Goal: Find contact information: Find contact information

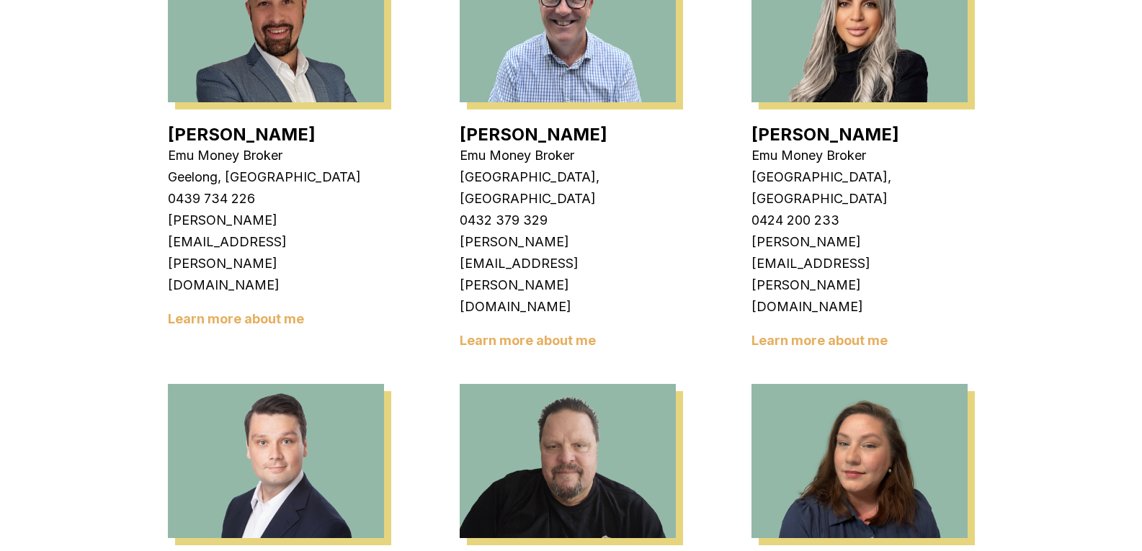
scroll to position [1120, 0]
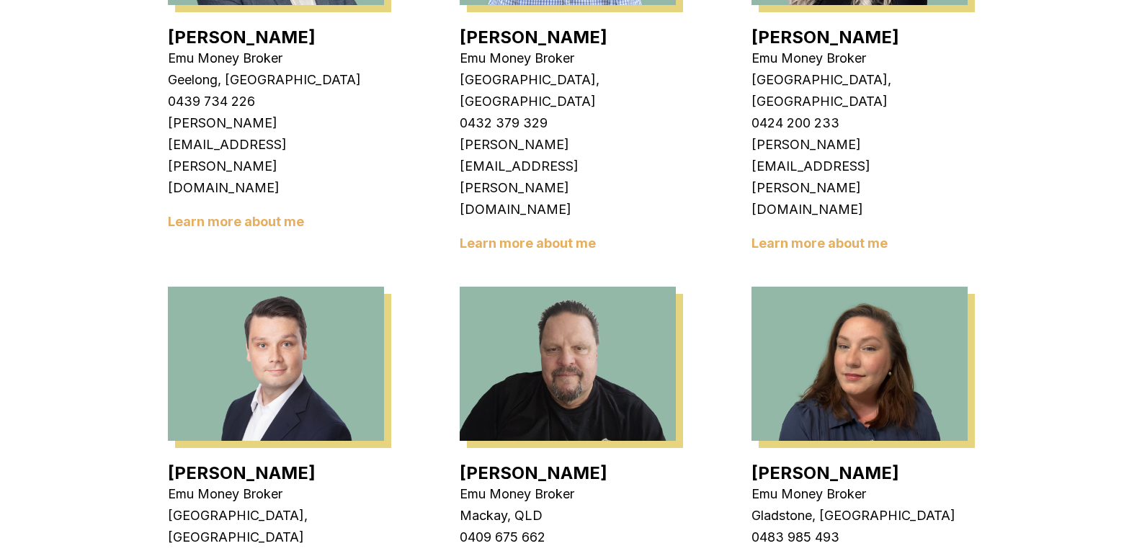
click at [790, 483] on p "Emu Money Broker" at bounding box center [859, 494] width 216 height 22
copy p "Emu Money Broker"
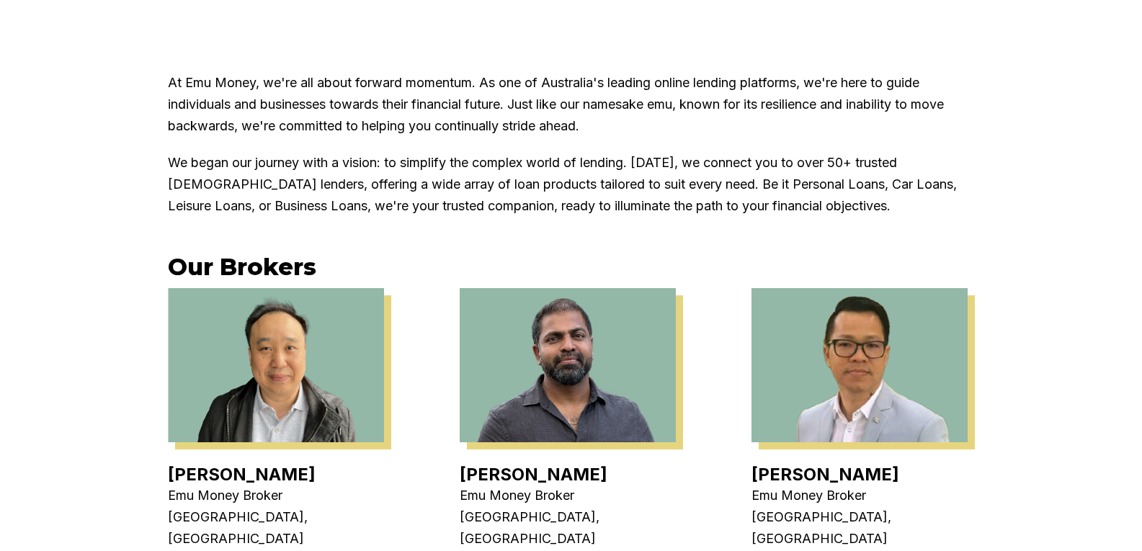
scroll to position [360, 0]
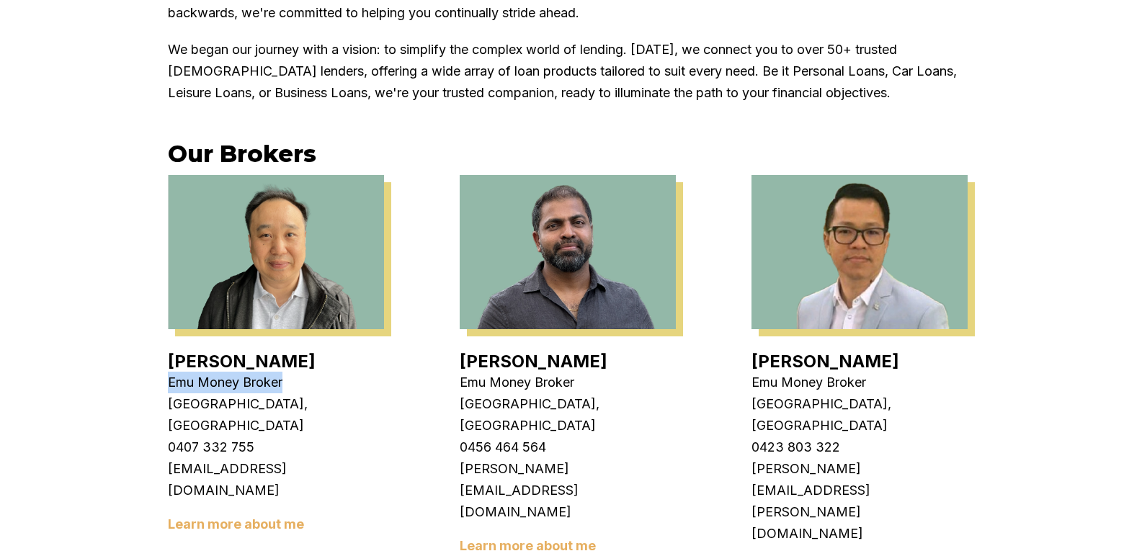
drag, startPoint x: 165, startPoint y: 383, endPoint x: 306, endPoint y: 379, distance: 141.3
click at [307, 379] on p "Emu Money Broker" at bounding box center [276, 383] width 216 height 22
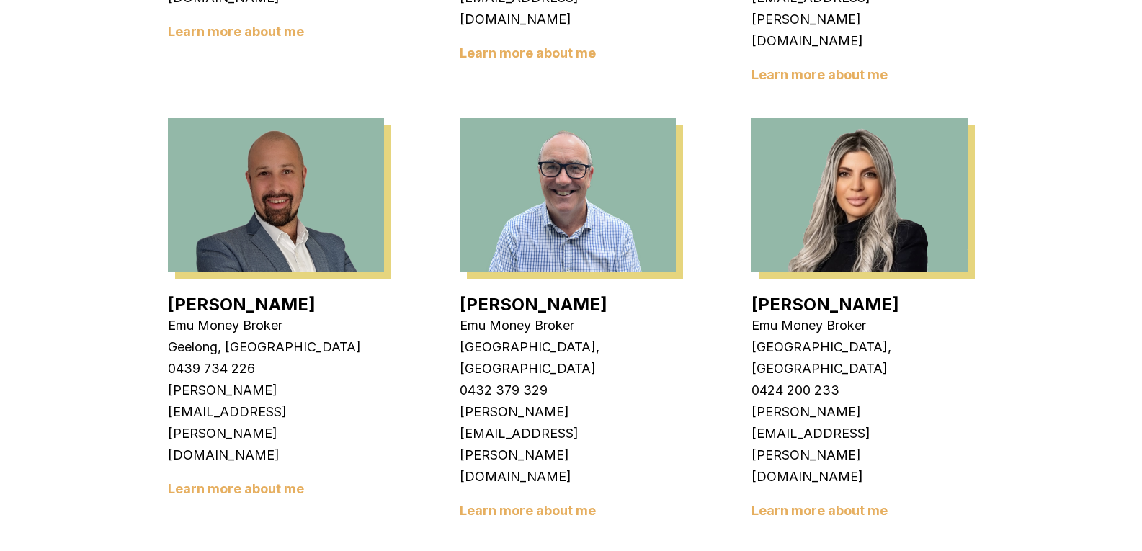
scroll to position [648, 0]
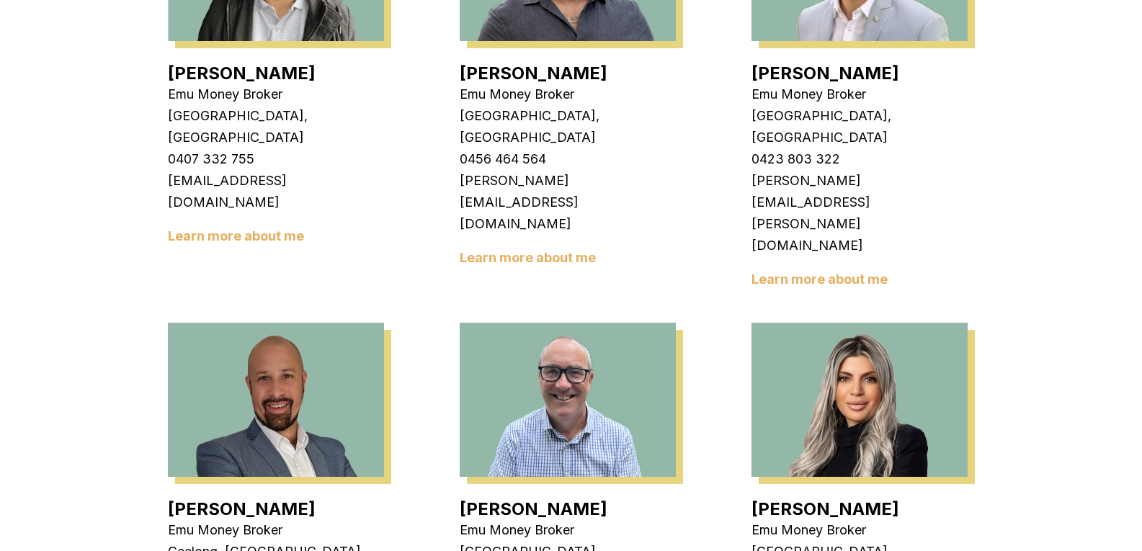
click at [784, 519] on p "Emu Money Broker" at bounding box center [859, 530] width 216 height 22
